Goal: Information Seeking & Learning: Learn about a topic

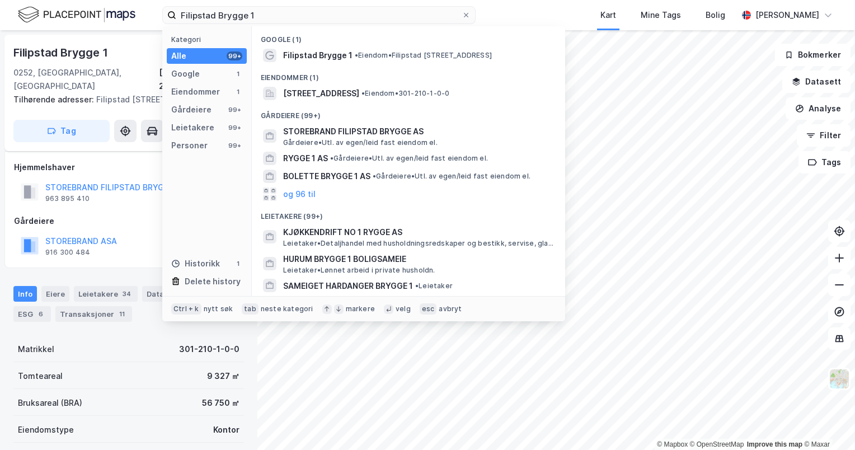
scroll to position [56, 0]
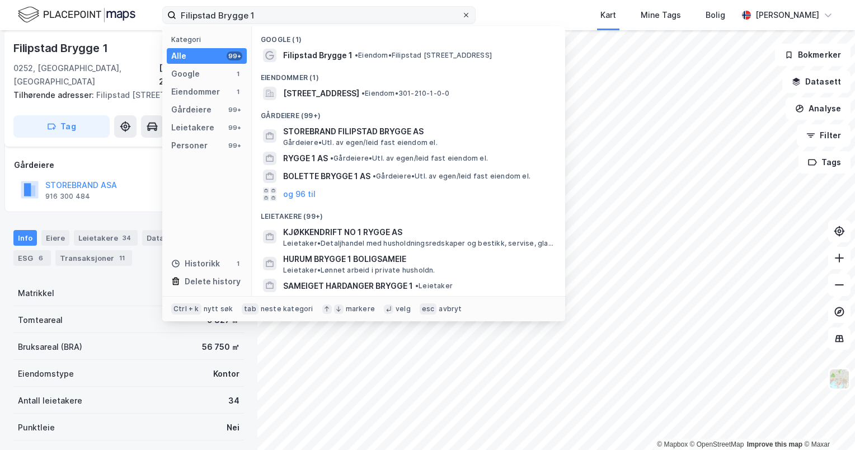
click at [466, 12] on icon at bounding box center [466, 15] width 7 height 7
click at [462, 12] on input "Filipstad Brygge 1" at bounding box center [319, 15] width 286 height 17
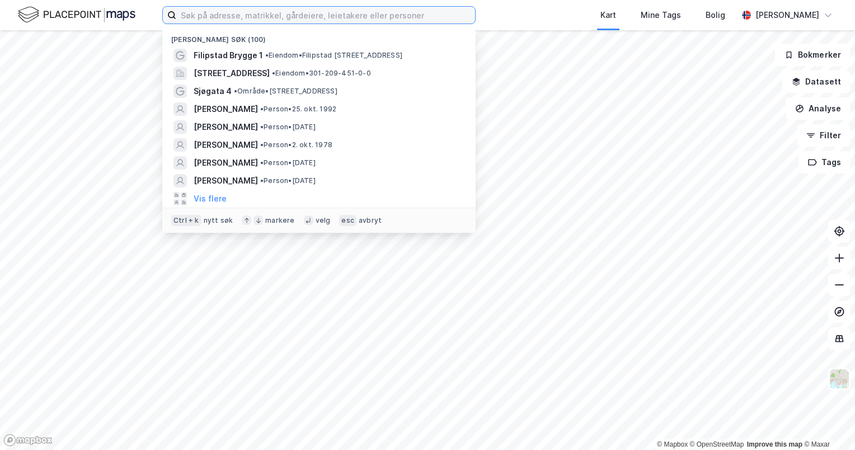
click at [419, 13] on input at bounding box center [325, 15] width 299 height 17
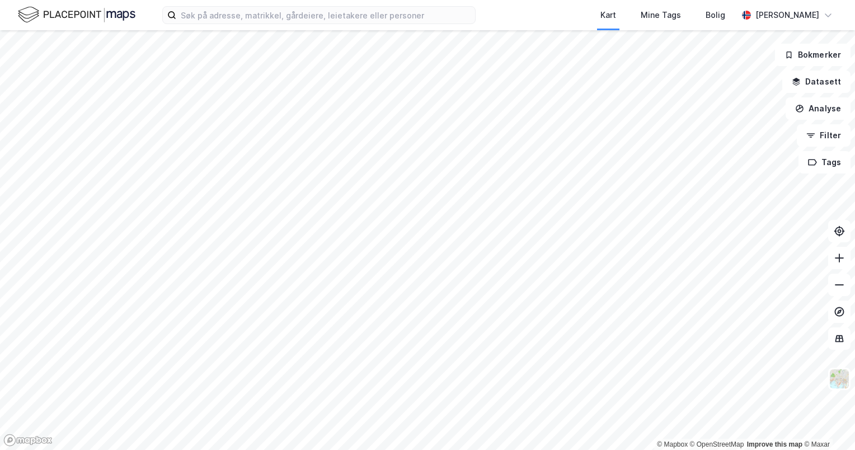
click at [481, 25] on div "Kart Mine Tags Bolig [PERSON_NAME]" at bounding box center [427, 15] width 855 height 30
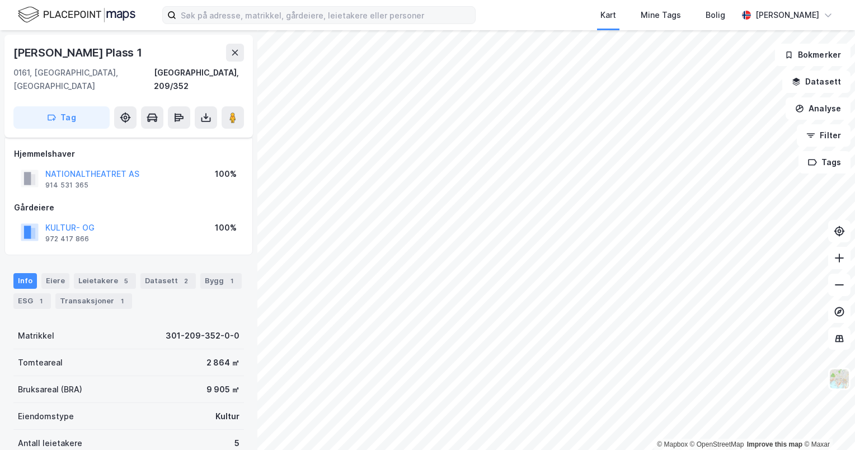
scroll to position [56, 0]
